Goal: Transaction & Acquisition: Purchase product/service

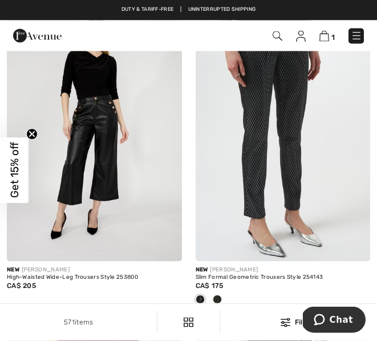
scroll to position [3972, 0]
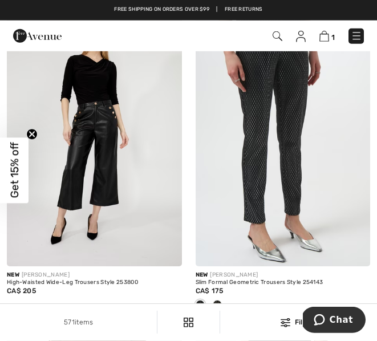
click at [296, 120] on img at bounding box center [283, 135] width 175 height 263
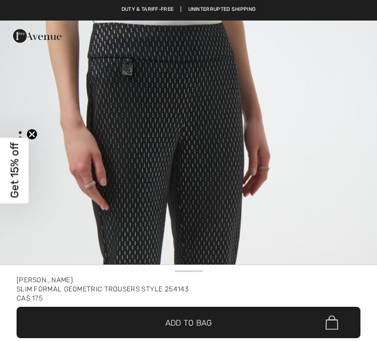
checkbox input "true"
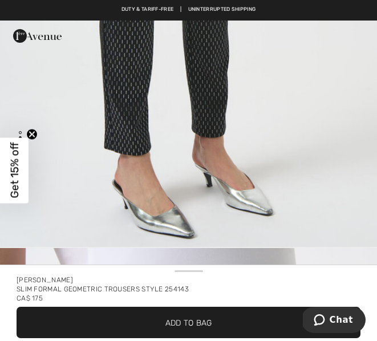
scroll to position [327, 0]
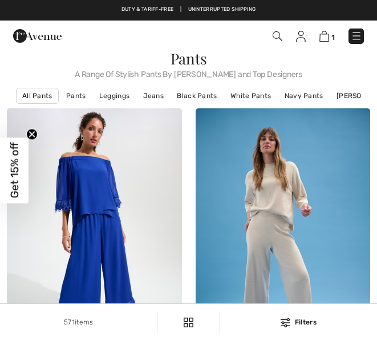
checkbox input "true"
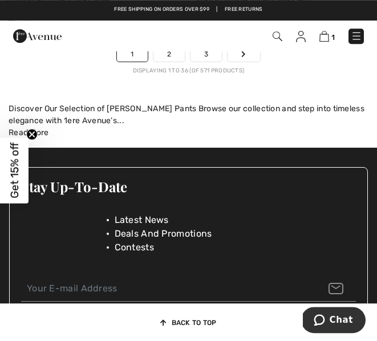
scroll to position [5836, 0]
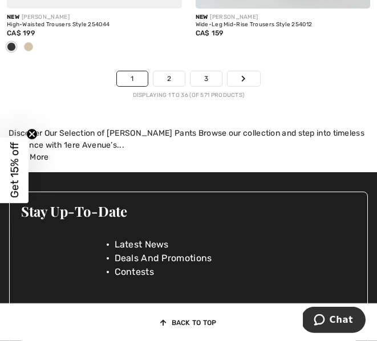
click at [172, 73] on link "2" at bounding box center [169, 78] width 31 height 15
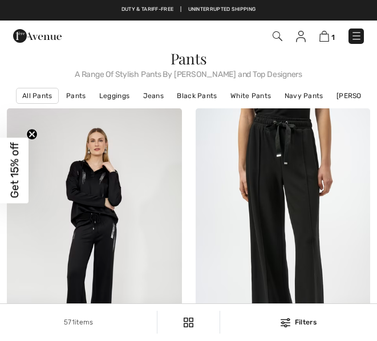
checkbox input "true"
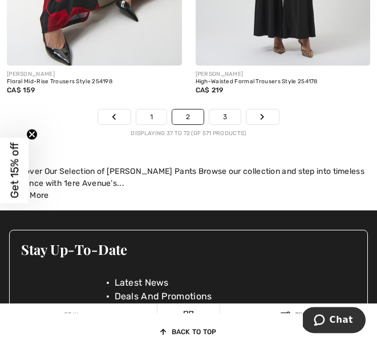
scroll to position [5841, 0]
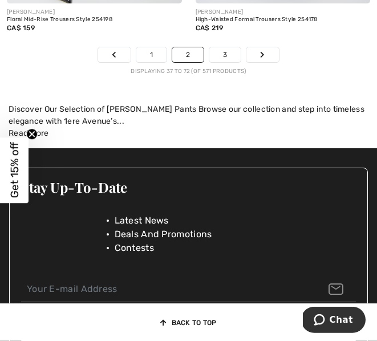
click at [227, 49] on link "3" at bounding box center [225, 54] width 31 height 15
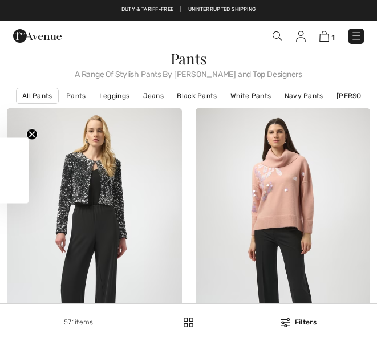
checkbox input "true"
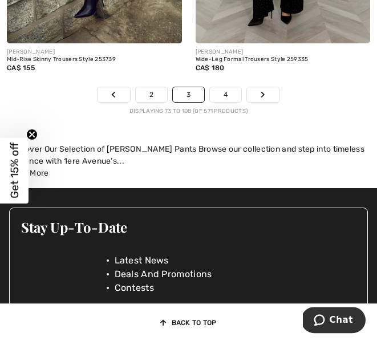
scroll to position [5820, 0]
click at [235, 89] on link "4" at bounding box center [225, 94] width 31 height 15
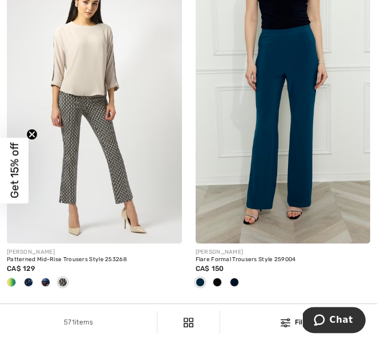
scroll to position [739, 0]
click at [120, 178] on img at bounding box center [94, 113] width 175 height 263
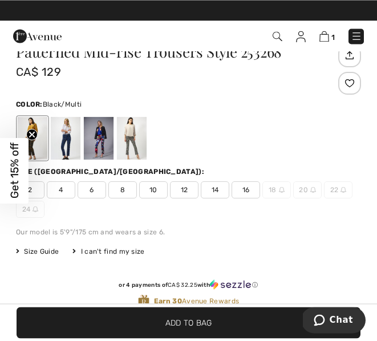
scroll to position [276, 0]
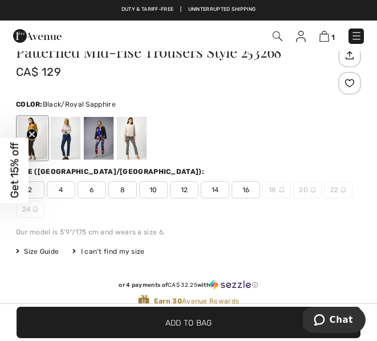
click at [70, 140] on div at bounding box center [66, 138] width 30 height 43
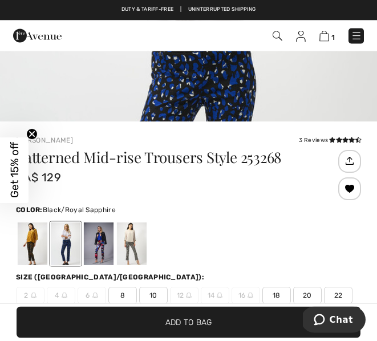
scroll to position [219, 0]
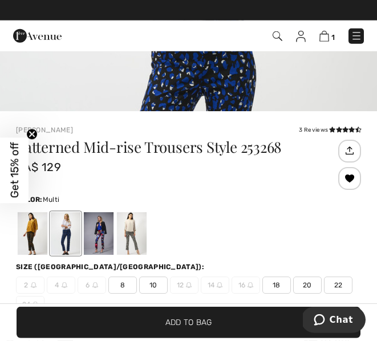
click at [104, 231] on div at bounding box center [99, 233] width 30 height 43
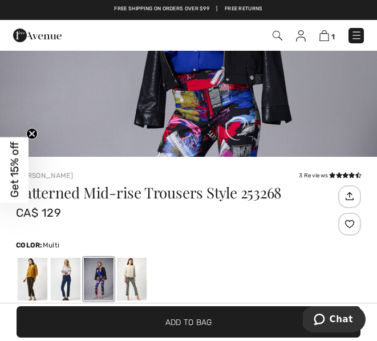
scroll to position [173, 0]
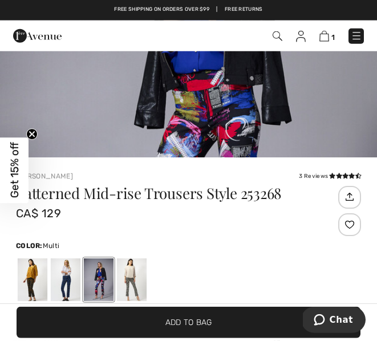
click at [139, 282] on div at bounding box center [132, 280] width 30 height 43
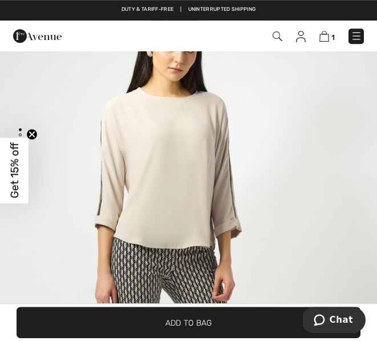
scroll to position [0, 0]
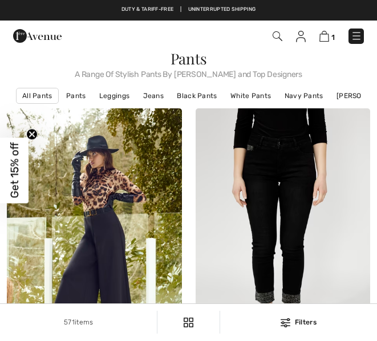
checkbox input "true"
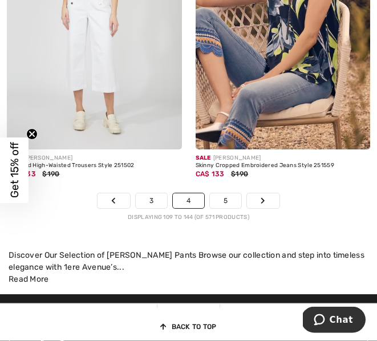
scroll to position [5667, 0]
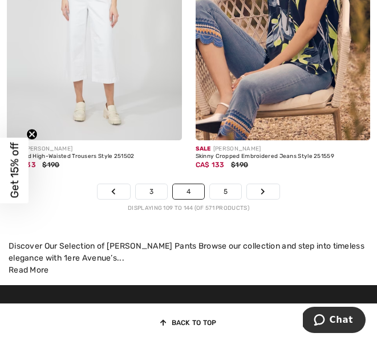
click at [231, 184] on link "5" at bounding box center [225, 191] width 31 height 15
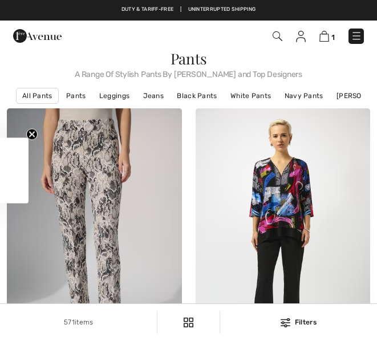
checkbox input "true"
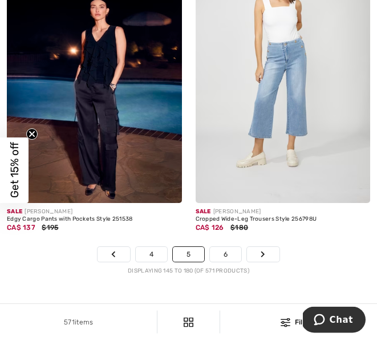
scroll to position [5566, 0]
click at [232, 247] on link "6" at bounding box center [225, 254] width 31 height 15
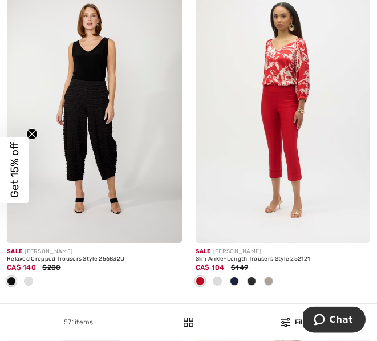
scroll to position [1064, 0]
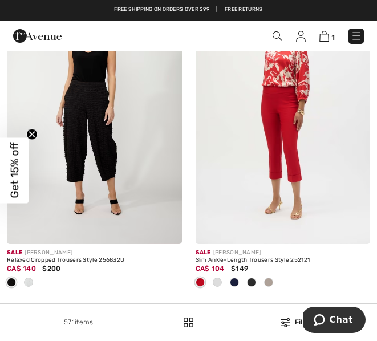
click at [292, 122] on img at bounding box center [283, 113] width 175 height 263
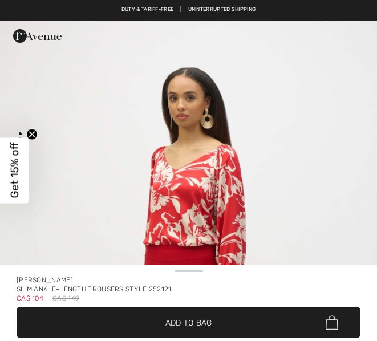
checkbox input "true"
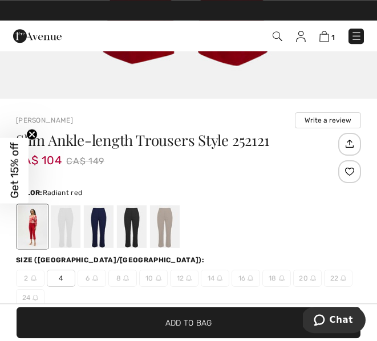
scroll to position [193, 0]
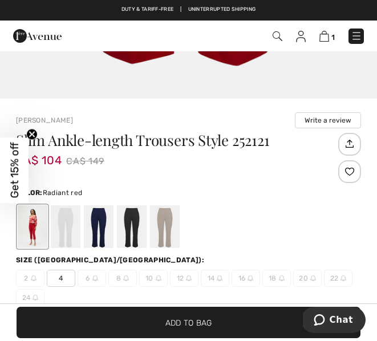
click at [69, 232] on div at bounding box center [66, 227] width 30 height 43
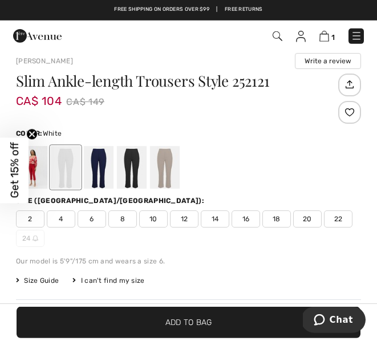
scroll to position [292, 0]
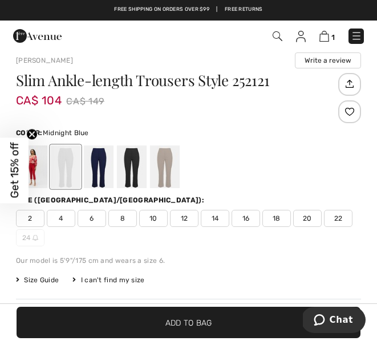
click at [104, 165] on div at bounding box center [99, 167] width 30 height 43
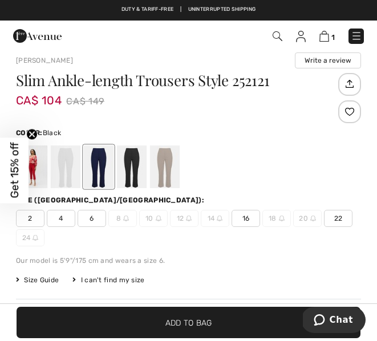
click at [136, 167] on div at bounding box center [132, 167] width 30 height 43
click at [167, 166] on div at bounding box center [165, 167] width 30 height 43
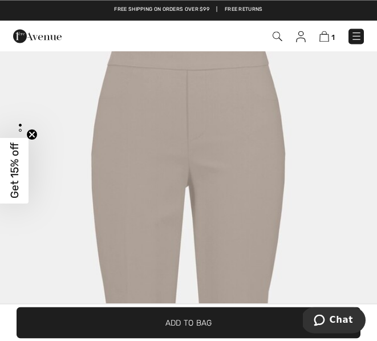
scroll to position [23, 0]
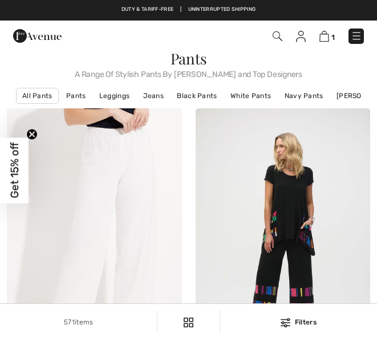
checkbox input "true"
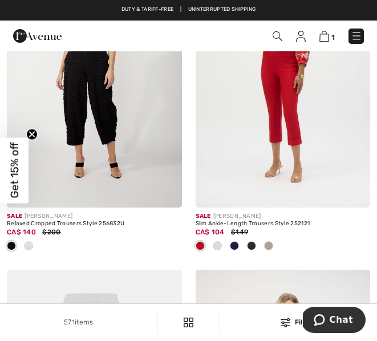
click at [295, 144] on img at bounding box center [283, 76] width 175 height 263
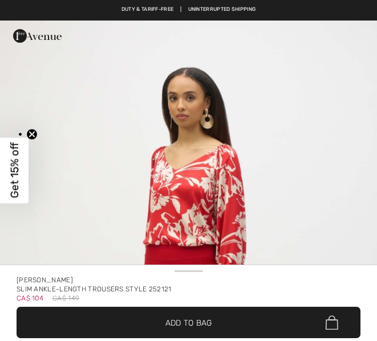
checkbox input "true"
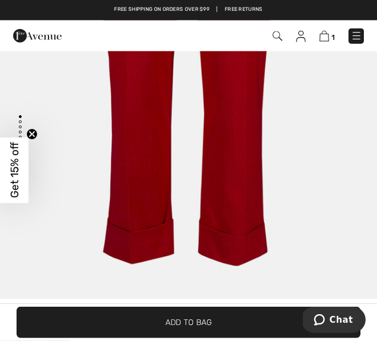
scroll to position [13, 0]
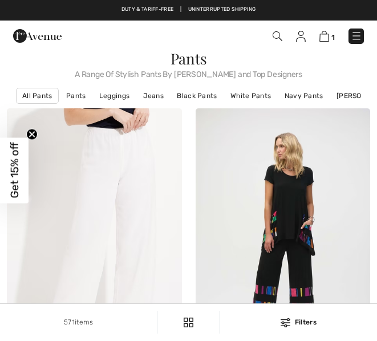
scroll to position [1101, 0]
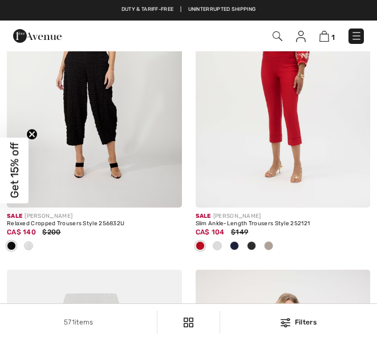
checkbox input "true"
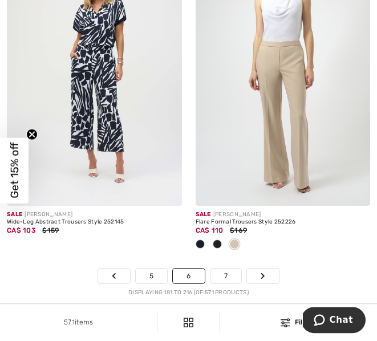
scroll to position [5685, 0]
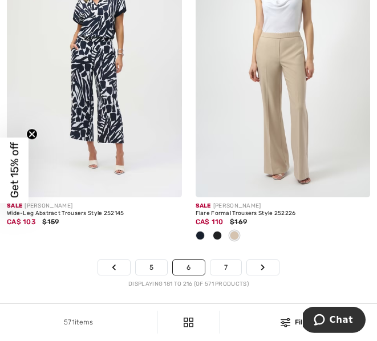
click at [236, 260] on link "7" at bounding box center [226, 267] width 31 height 15
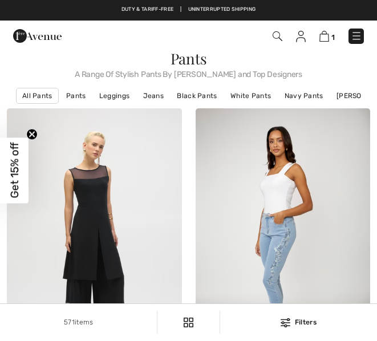
scroll to position [2, 0]
checkbox input "true"
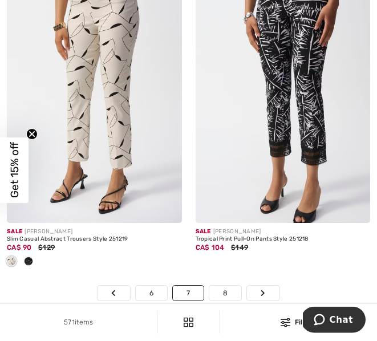
scroll to position [5640, 0]
click at [236, 288] on link "8" at bounding box center [226, 293] width 32 height 15
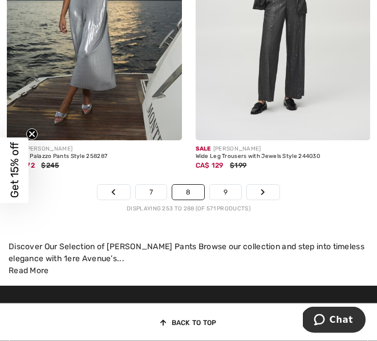
scroll to position [5711, 0]
click at [242, 184] on li "9" at bounding box center [226, 192] width 33 height 16
click at [234, 185] on link "9" at bounding box center [225, 192] width 31 height 15
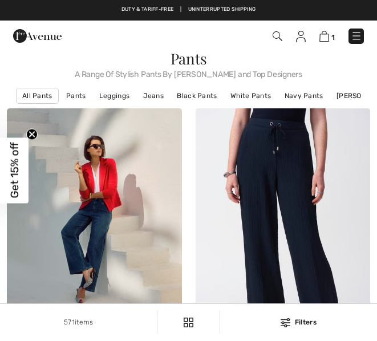
scroll to position [2, 0]
checkbox input "true"
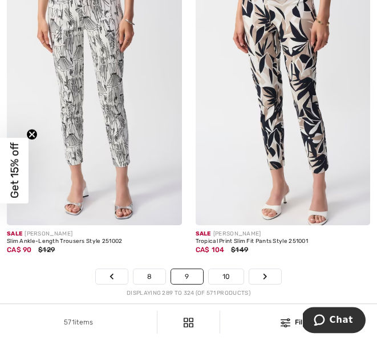
scroll to position [5657, 0]
click at [230, 269] on link "10" at bounding box center [226, 276] width 35 height 15
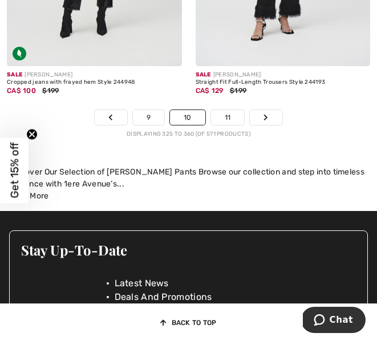
scroll to position [5670, 0]
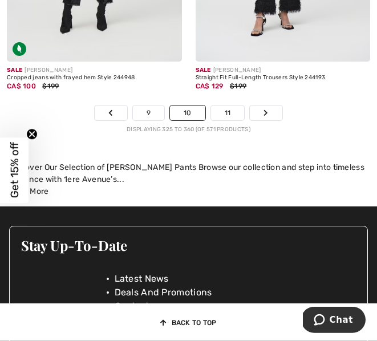
click at [240, 107] on link "11" at bounding box center [228, 113] width 34 height 15
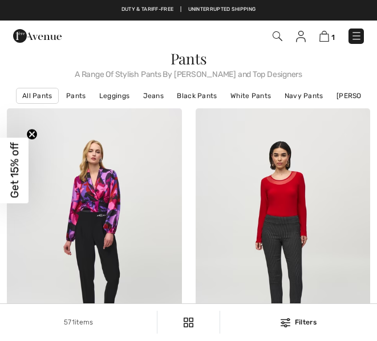
checkbox input "true"
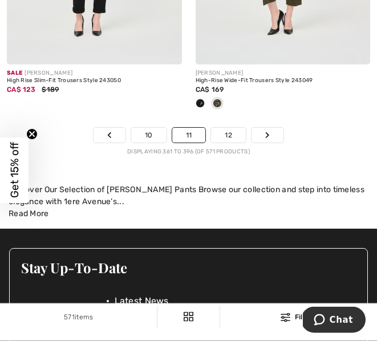
scroll to position [5781, 0]
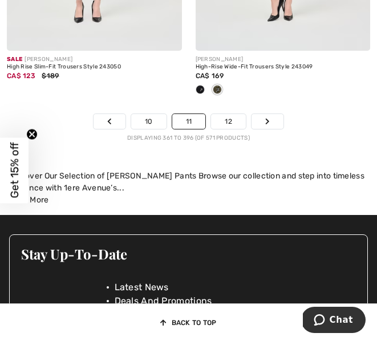
click at [239, 120] on link "12" at bounding box center [228, 121] width 35 height 15
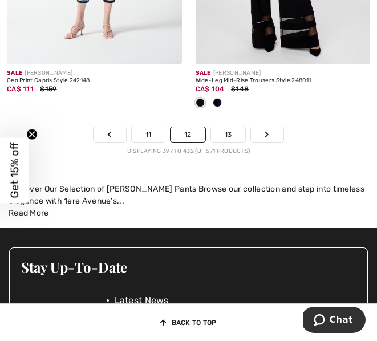
scroll to position [5837, 0]
click at [232, 128] on link "13" at bounding box center [228, 134] width 35 height 15
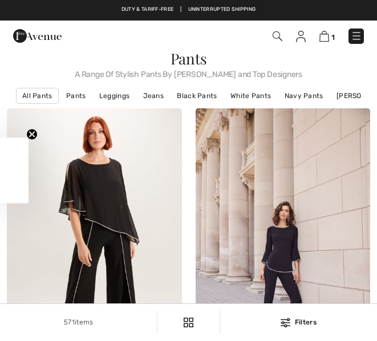
checkbox input "true"
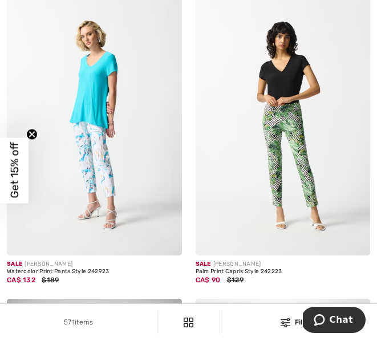
scroll to position [1397, 0]
click at [110, 173] on img at bounding box center [94, 124] width 175 height 263
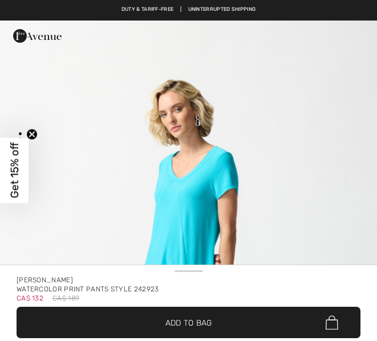
checkbox input "true"
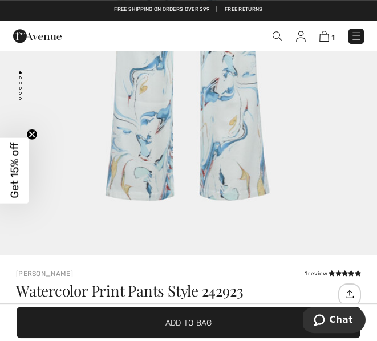
scroll to position [70, 0]
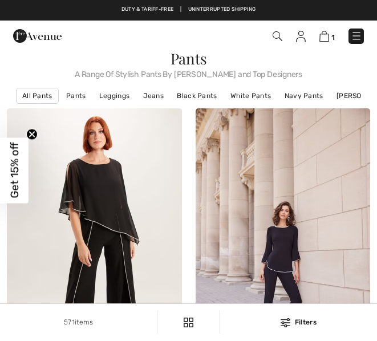
checkbox input "true"
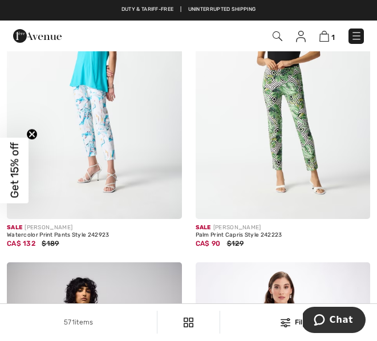
click at [312, 168] on img at bounding box center [283, 88] width 175 height 263
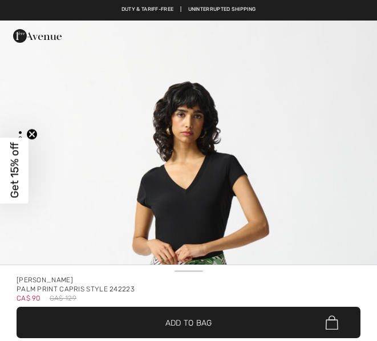
checkbox input "true"
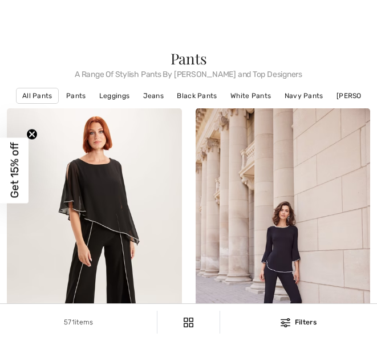
checkbox input "true"
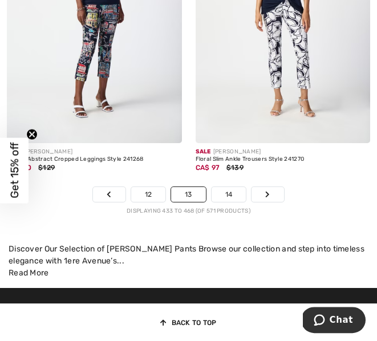
scroll to position [5720, 0]
click at [238, 191] on link "14" at bounding box center [229, 194] width 35 height 15
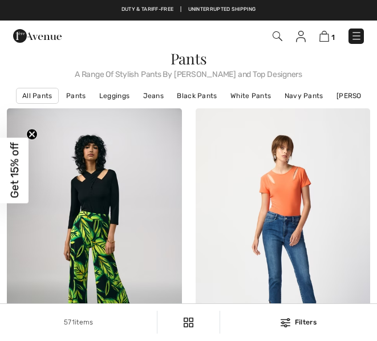
scroll to position [95, 0]
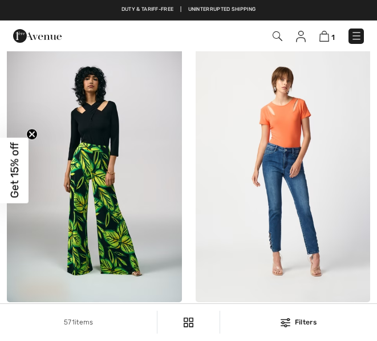
checkbox input "true"
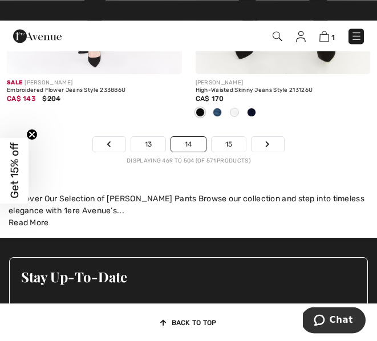
scroll to position [5771, 0]
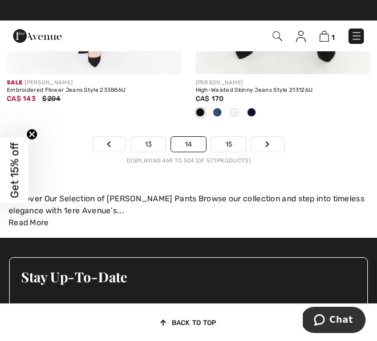
click at [237, 139] on link "15" at bounding box center [229, 144] width 35 height 15
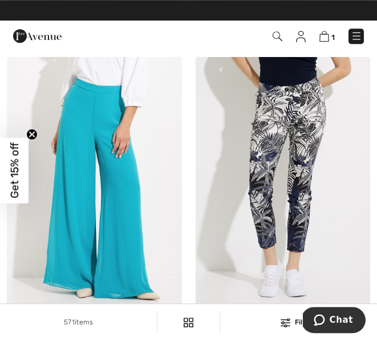
scroll to position [1275, 0]
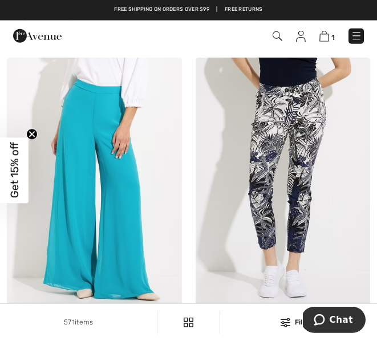
click at [309, 188] on img at bounding box center [283, 189] width 175 height 263
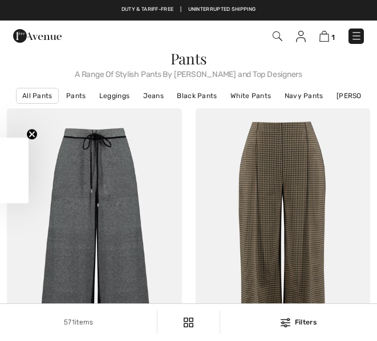
checkbox input "true"
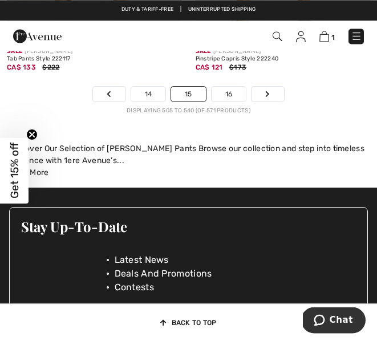
scroll to position [5727, 0]
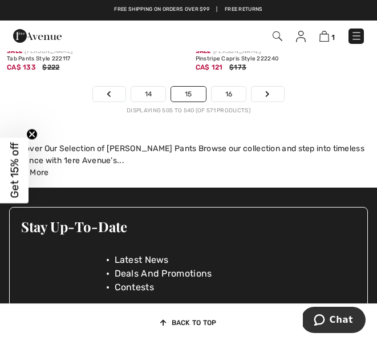
click at [232, 87] on link "16" at bounding box center [229, 94] width 35 height 15
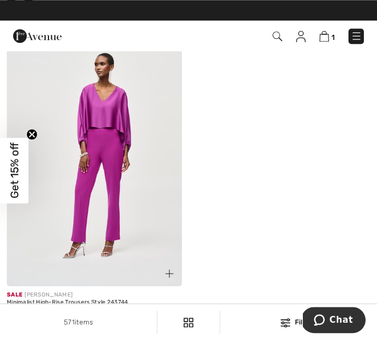
scroll to position [5002, 0]
click at [108, 191] on img at bounding box center [94, 156] width 175 height 263
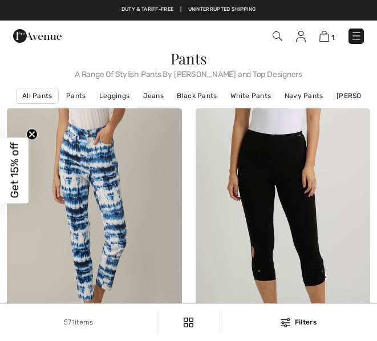
scroll to position [5039, 0]
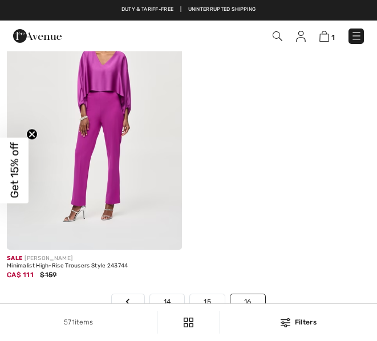
checkbox input "true"
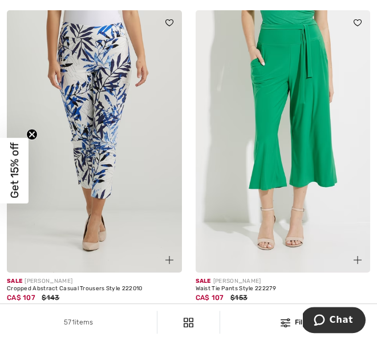
scroll to position [417, 0]
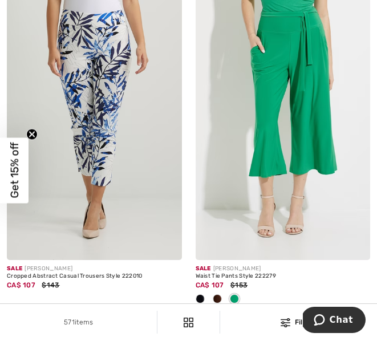
click at [103, 274] on div "Cropped Abstract Casual Trousers Style 222010" at bounding box center [94, 276] width 175 height 7
click at [107, 162] on img at bounding box center [94, 129] width 175 height 263
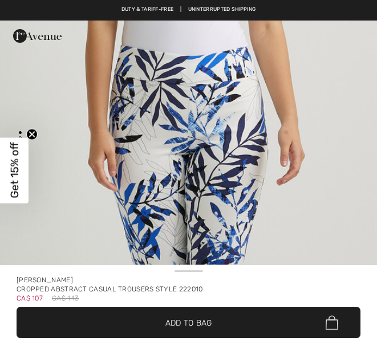
checkbox input "true"
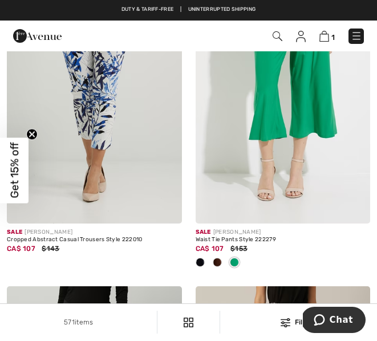
click at [269, 242] on div "Waist Tie Pants Style 222279" at bounding box center [283, 240] width 175 height 7
click at [243, 240] on div "Waist Tie Pants Style 222279" at bounding box center [283, 240] width 175 height 7
click at [287, 132] on img at bounding box center [283, 92] width 175 height 263
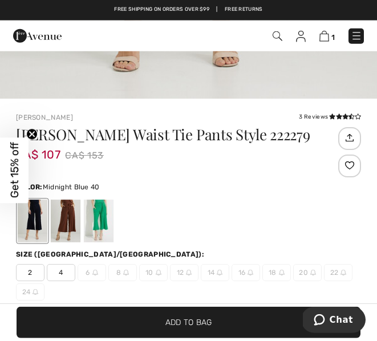
scroll to position [219, 0]
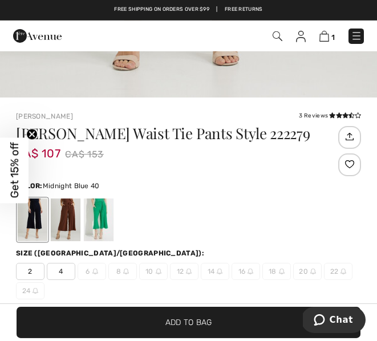
click at [73, 217] on div at bounding box center [66, 220] width 30 height 43
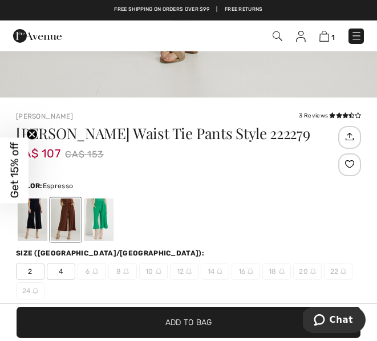
scroll to position [0, 0]
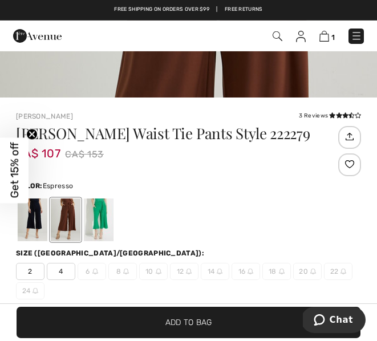
click at [103, 215] on div at bounding box center [99, 220] width 30 height 43
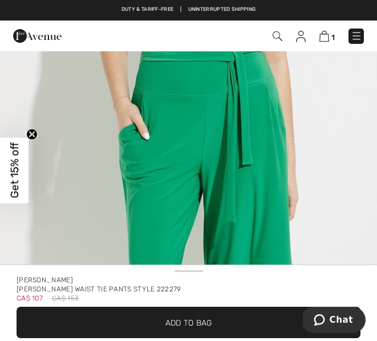
click at [279, 179] on img "1 / 5" at bounding box center [188, 304] width 377 height 566
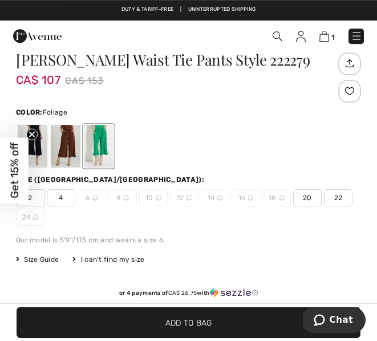
scroll to position [269, 0]
click at [70, 144] on div at bounding box center [66, 146] width 30 height 43
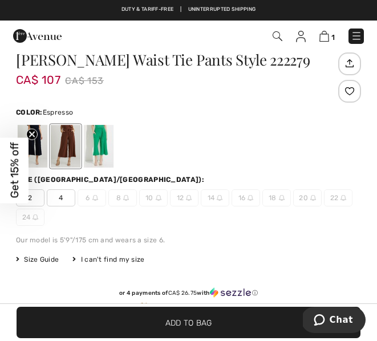
scroll to position [0, 0]
click at [23, 131] on div at bounding box center [33, 146] width 30 height 43
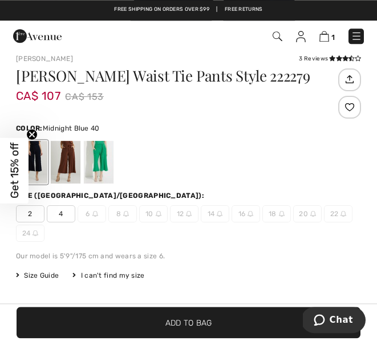
scroll to position [253, 0]
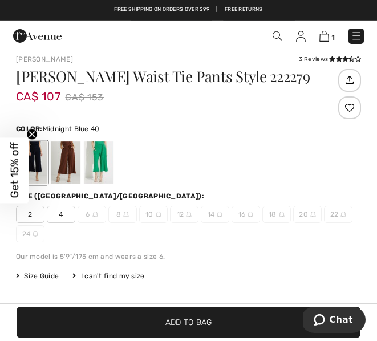
click at [327, 37] on img at bounding box center [325, 36] width 10 height 11
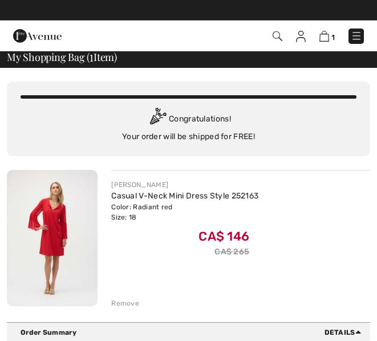
scroll to position [6, 0]
